Goal: Task Accomplishment & Management: Complete application form

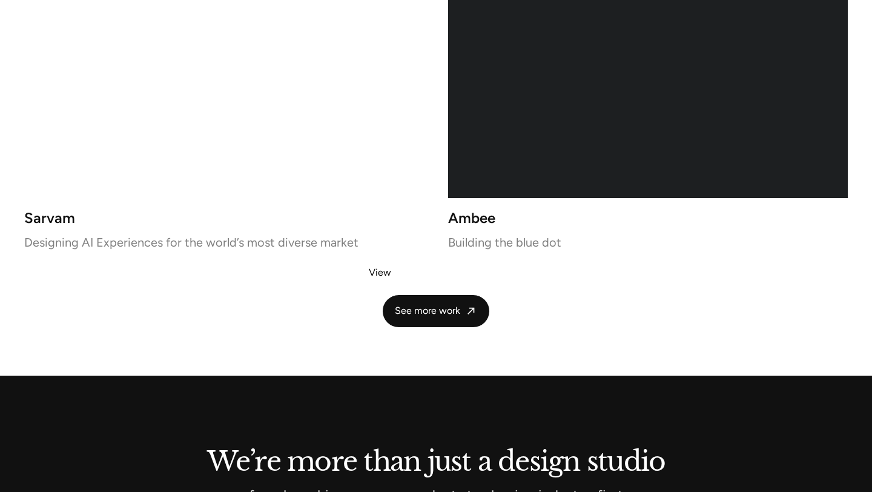
scroll to position [2619, 0]
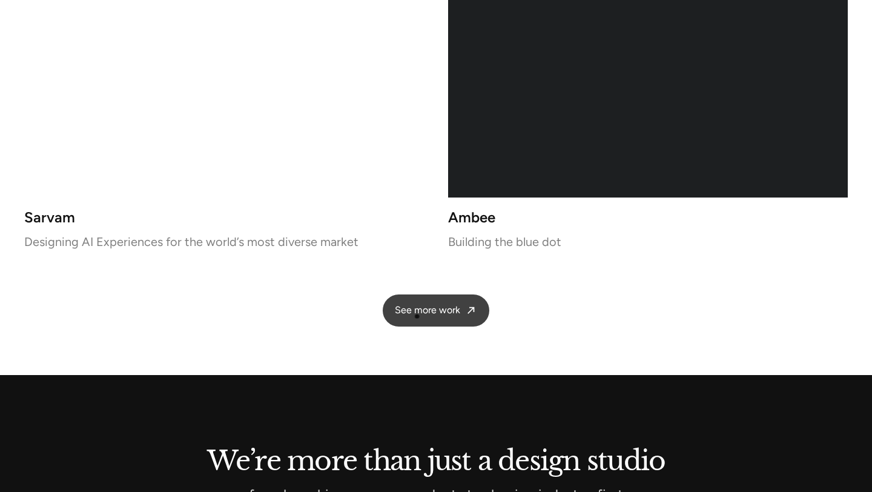
click at [417, 316] on span "See more work" at bounding box center [427, 310] width 65 height 13
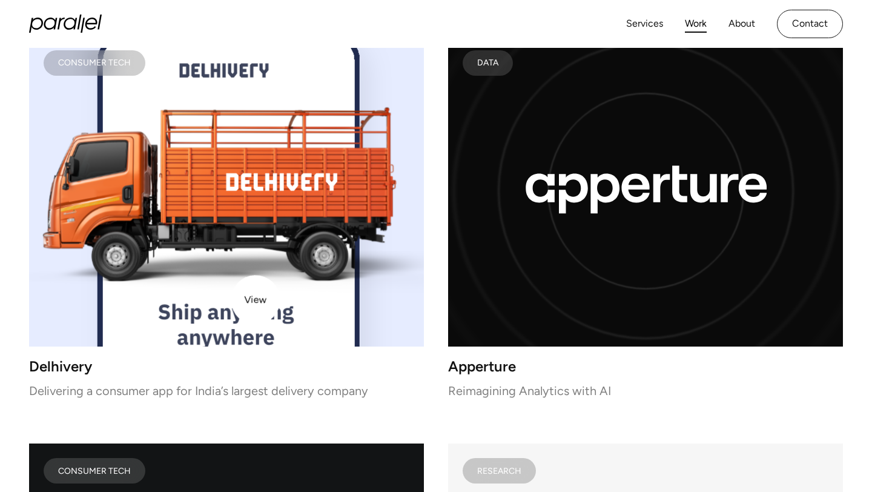
scroll to position [5333, 0]
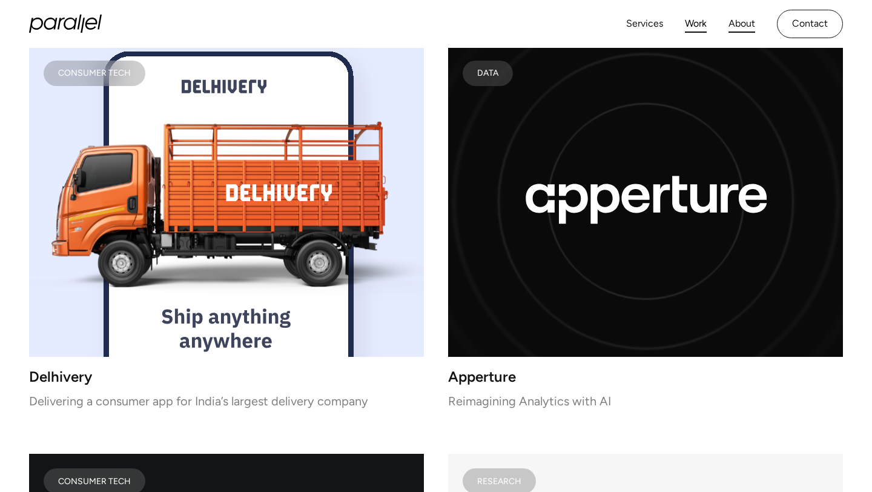
click at [735, 16] on link "About" at bounding box center [742, 24] width 27 height 18
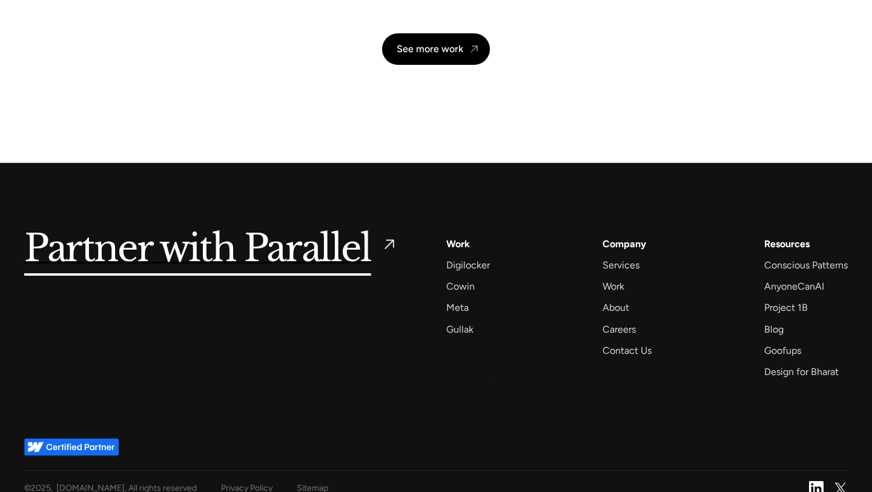
scroll to position [2884, 0]
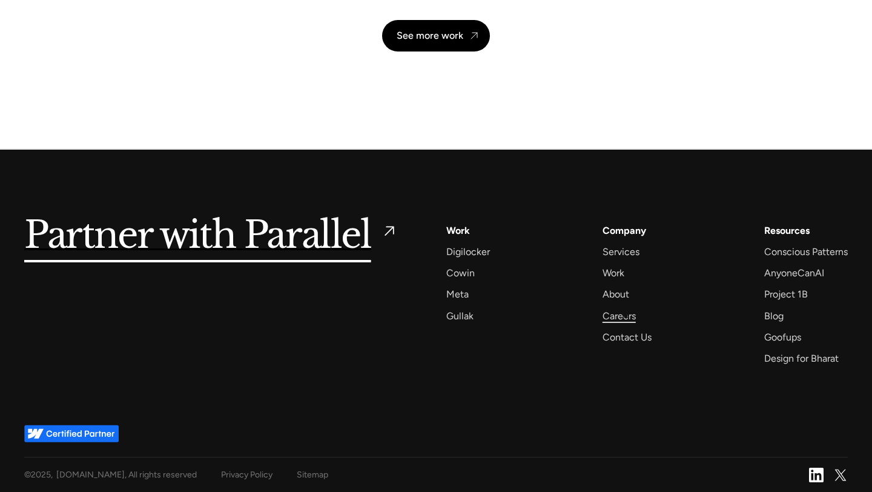
click at [626, 316] on div "Careers" at bounding box center [619, 316] width 33 height 16
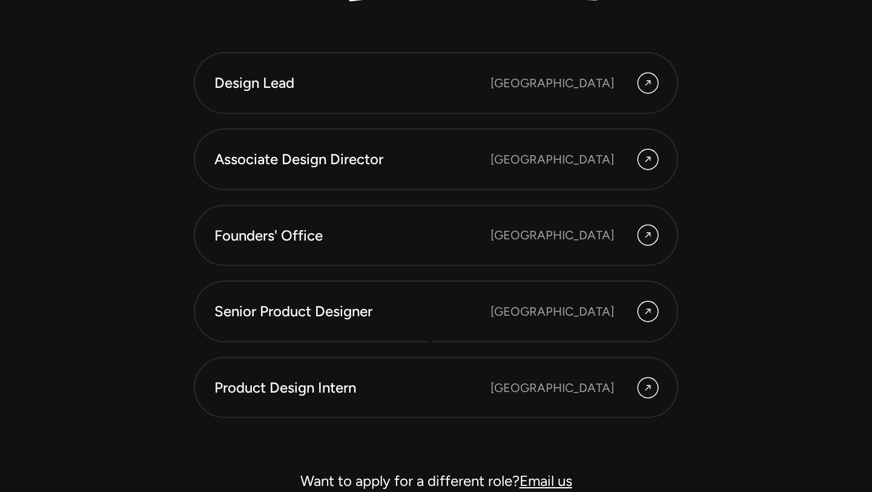
scroll to position [3305, 0]
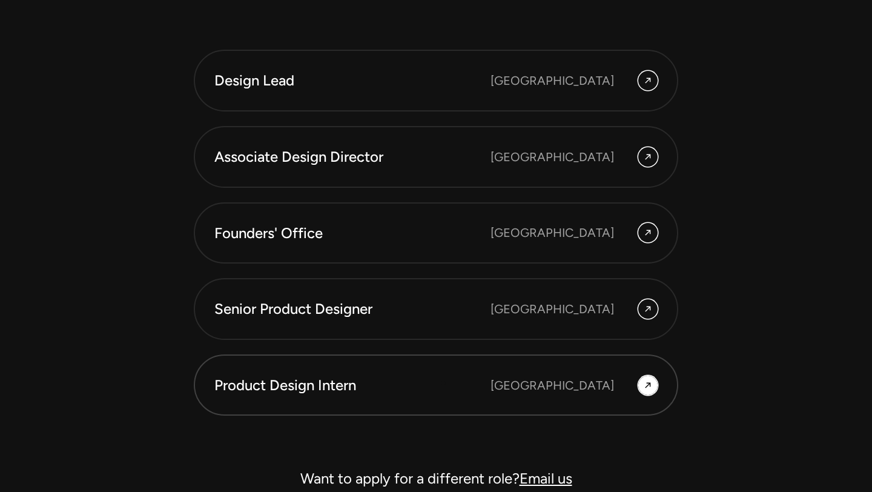
click at [444, 383] on div "Product Design Intern" at bounding box center [352, 385] width 276 height 21
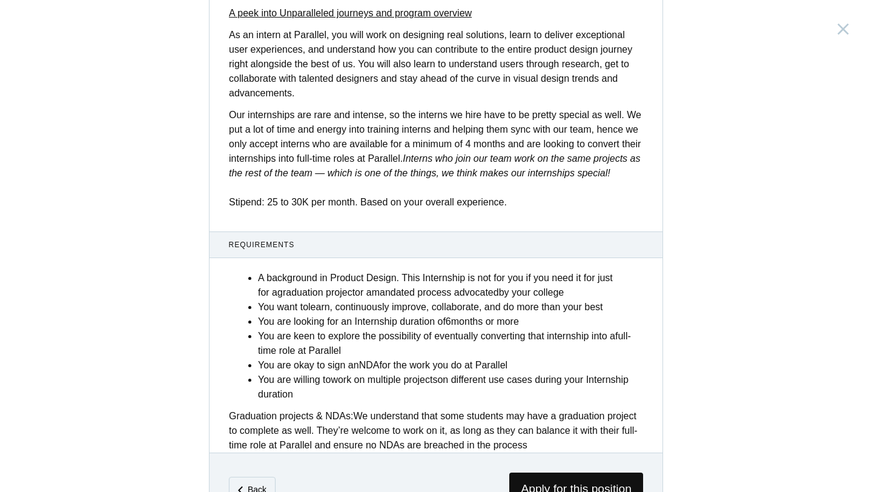
scroll to position [445, 0]
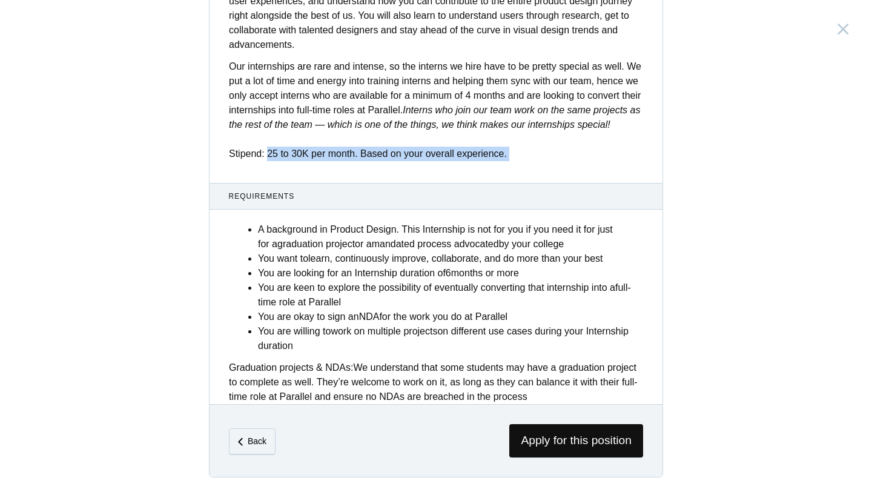
drag, startPoint x: 269, startPoint y: 151, endPoint x: 431, endPoint y: 179, distance: 164.1
click at [431, 179] on div "Description Are you a product designer with a passion for creating products tha…" at bounding box center [436, 41] width 453 height 726
click at [527, 447] on span "Apply for this position" at bounding box center [577, 440] width 134 height 33
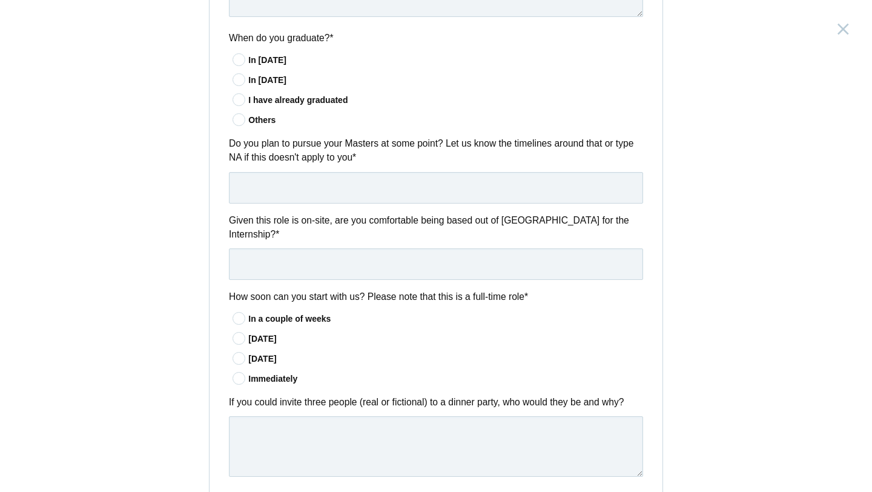
scroll to position [919, 0]
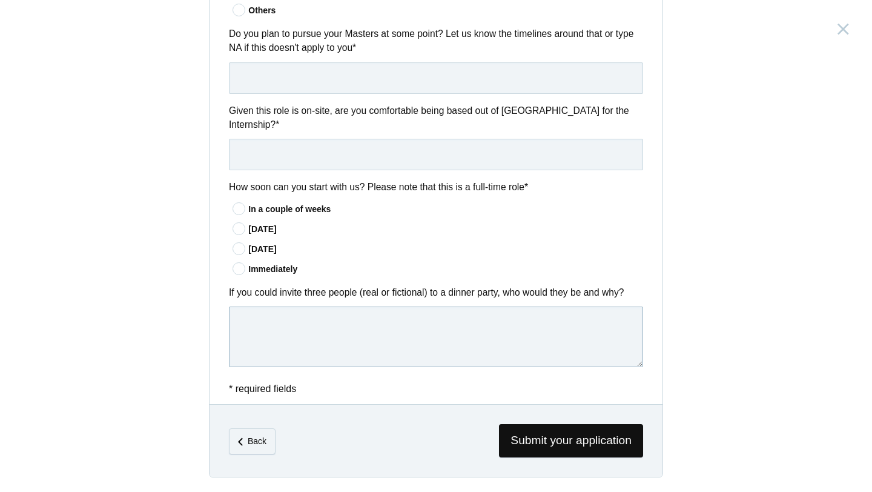
click at [251, 327] on textarea at bounding box center [436, 337] width 414 height 61
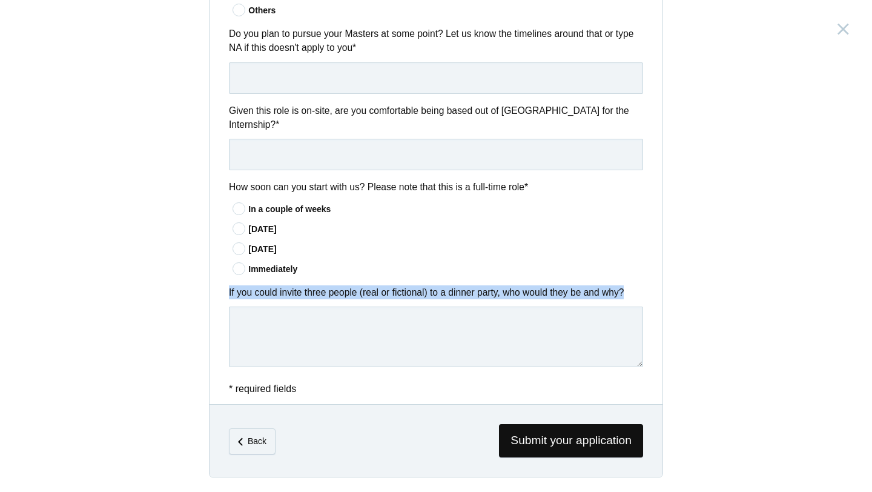
drag, startPoint x: 225, startPoint y: 294, endPoint x: 408, endPoint y: 309, distance: 183.6
click at [408, 309] on div "If you could invite three people (real or fictional) to a dinner party, who wou…" at bounding box center [436, 328] width 453 height 86
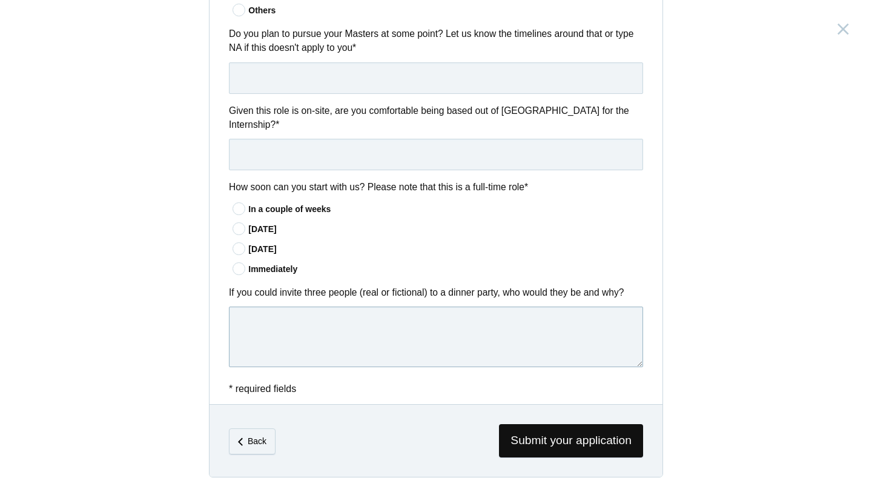
click at [271, 345] on textarea at bounding box center [436, 337] width 414 height 61
click at [238, 210] on icon at bounding box center [239, 209] width 22 height 8
click at [0, 0] on input"] "In a couple of weeks" at bounding box center [0, 0] width 0 height 0
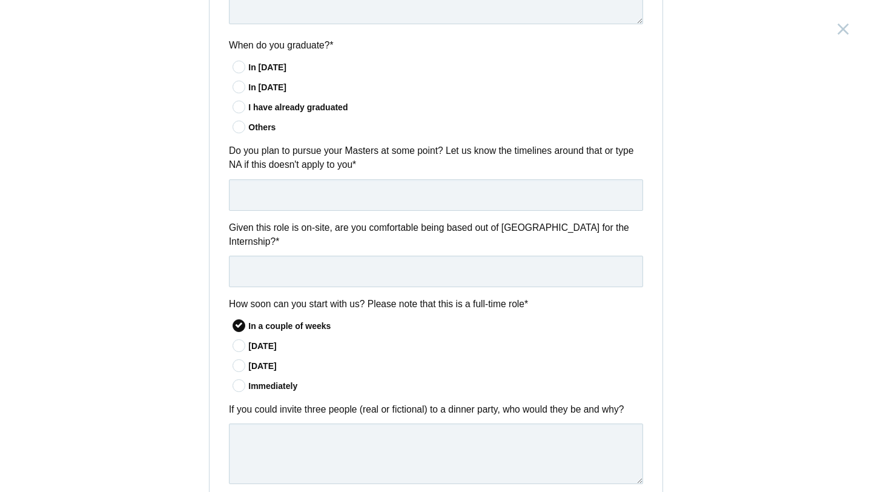
scroll to position [797, 0]
drag, startPoint x: 276, startPoint y: 227, endPoint x: 422, endPoint y: 230, distance: 145.4
click at [422, 230] on label "Given this role is on-site, are you comfortable being based out of Bangalore fo…" at bounding box center [436, 236] width 414 height 28
click at [437, 244] on label "Given this role is on-site, are you comfortable being based out of Bangalore fo…" at bounding box center [436, 236] width 414 height 28
drag, startPoint x: 292, startPoint y: 229, endPoint x: 363, endPoint y: 231, distance: 70.9
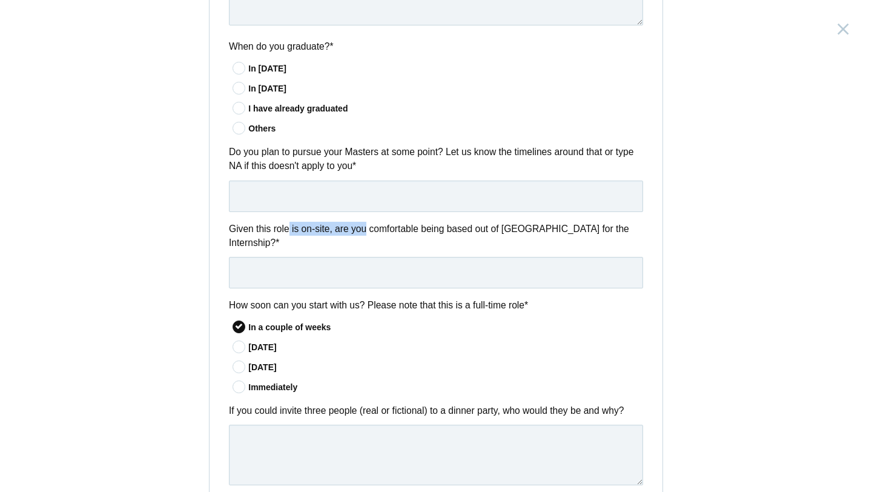
click at [363, 231] on label "Given this role is on-site, are you comfortable being based out of Bangalore fo…" at bounding box center [436, 236] width 414 height 28
click at [385, 231] on label "Given this role is on-site, are you comfortable being based out of Bangalore fo…" at bounding box center [436, 236] width 414 height 28
drag, startPoint x: 357, startPoint y: 228, endPoint x: 524, endPoint y: 226, distance: 167.2
click at [524, 226] on label "Given this role is on-site, are you comfortable being based out of Bangalore fo…" at bounding box center [436, 236] width 414 height 28
click at [516, 254] on div "Given this role is on-site, are you comfortable being based out of Bangalore fo…" at bounding box center [436, 255] width 453 height 67
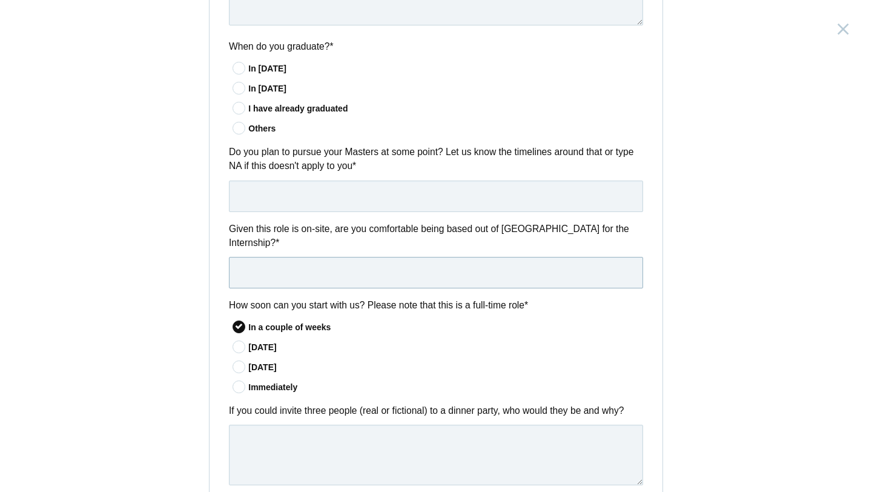
click at [512, 278] on input "text" at bounding box center [436, 273] width 414 height 32
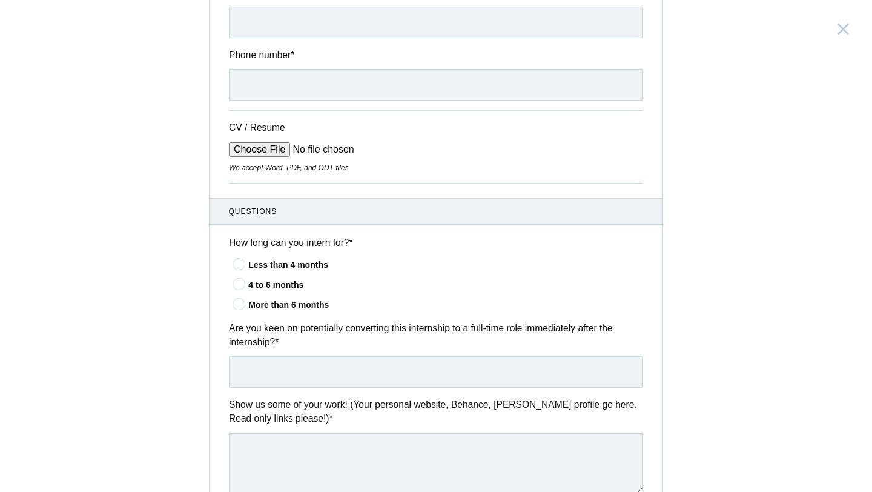
scroll to position [0, 0]
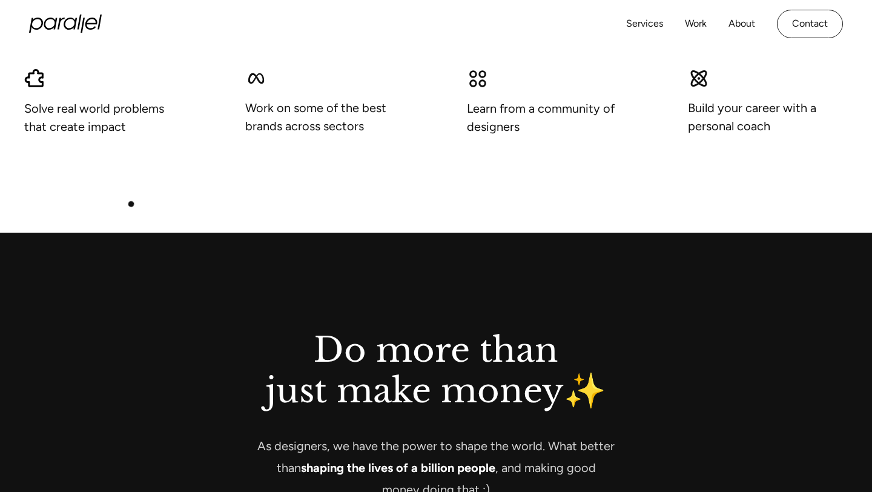
scroll to position [958, 0]
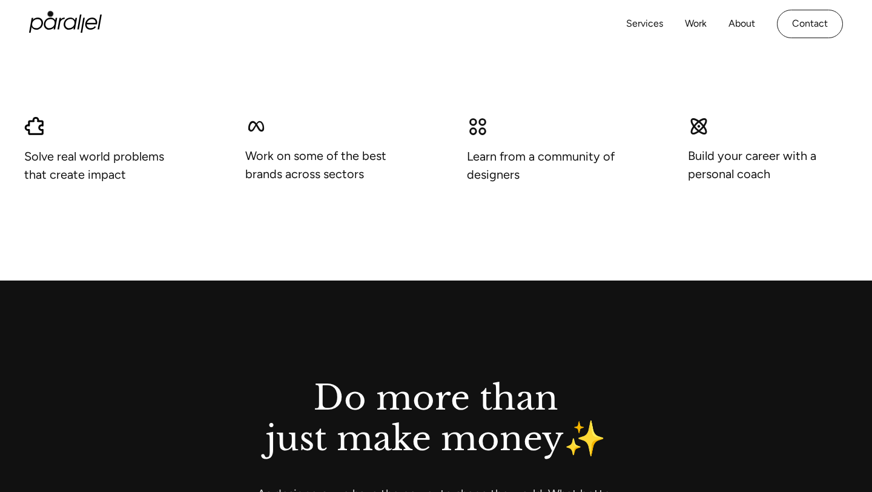
click at [51, 13] on div "Services Work About Careers Contact LinkedIn Twitter (X)" at bounding box center [436, 24] width 814 height 48
click at [59, 19] on icon "home" at bounding box center [61, 24] width 7 height 12
